Goal: Information Seeking & Learning: Learn about a topic

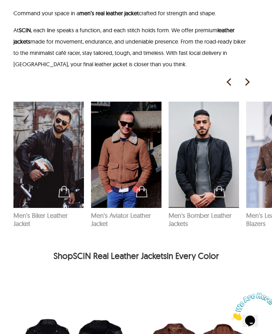
scroll to position [825, 0]
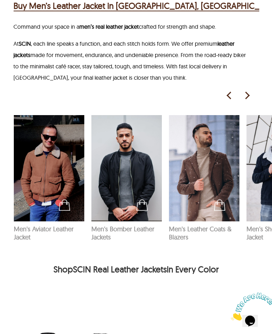
scroll to position [0, 78]
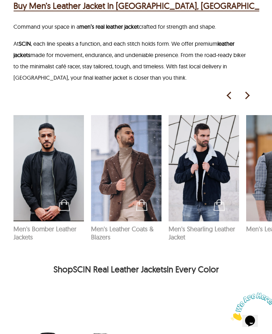
click at [136, 164] on img at bounding box center [126, 168] width 71 height 106
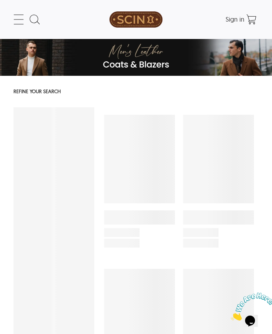
select select "********"
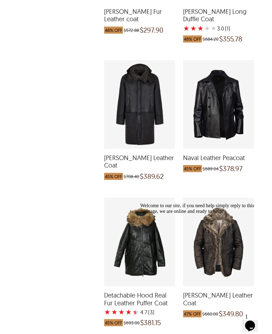
scroll to position [627, 0]
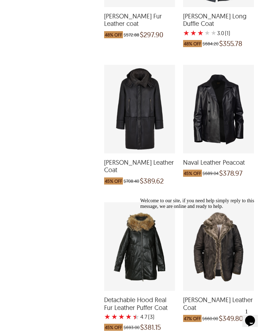
click at [240, 95] on div "Naval Leather Peacoat which was at a price of $689.04, now after discount the p…" at bounding box center [218, 109] width 71 height 89
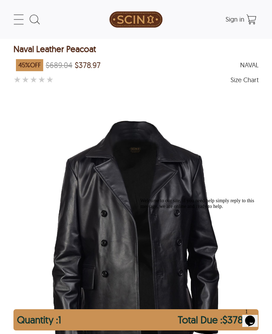
select select "********"
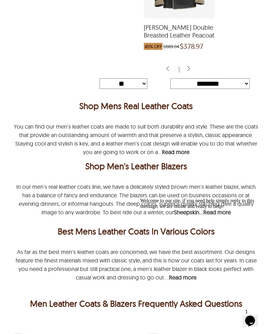
scroll to position [1185, 0]
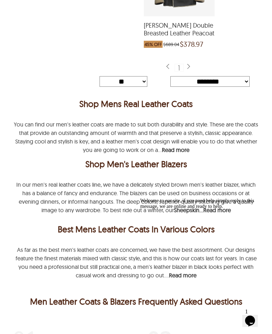
click at [214, 206] on b "Read more" at bounding box center [217, 209] width 28 height 7
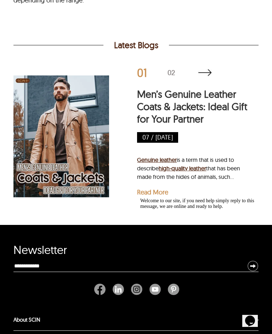
scroll to position [1752, 0]
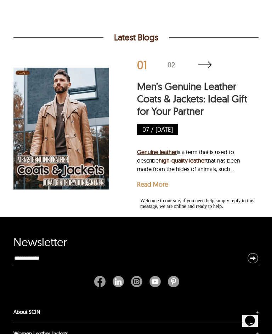
click at [204, 61] on img at bounding box center [205, 64] width 14 height 7
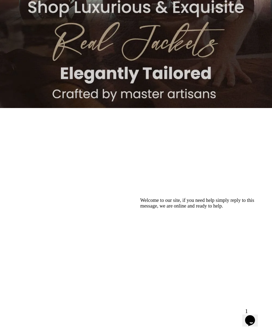
scroll to position [203, 0]
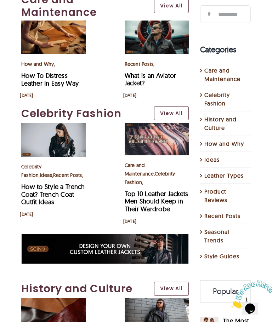
scroll to position [430, 0]
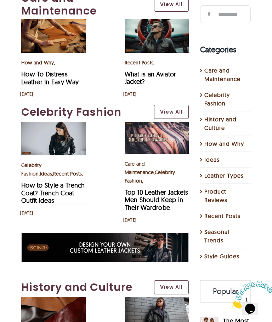
click at [154, 190] on link "Top 10 Leather Jackets Men Should Keep in Their Wardrobe" at bounding box center [157, 199] width 64 height 23
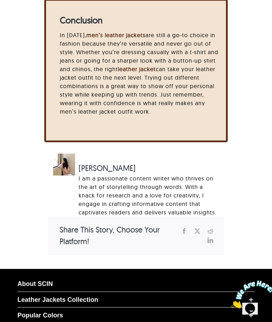
scroll to position [2710, 0]
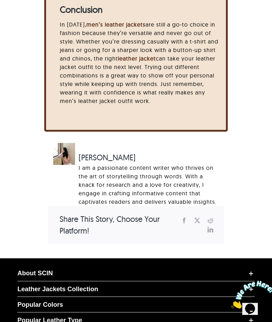
click at [83, 297] on link "Leather Jackets Collection" at bounding box center [135, 289] width 237 height 15
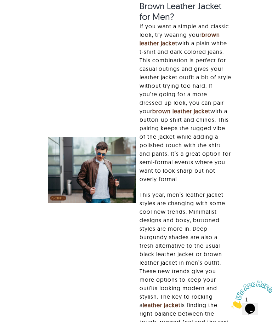
scroll to position [2256, 0]
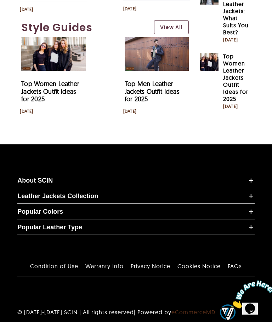
scroll to position [1227, 0]
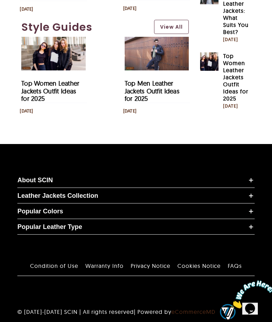
click at [254, 200] on icon at bounding box center [251, 196] width 7 height 7
